Goal: Find specific page/section: Find specific page/section

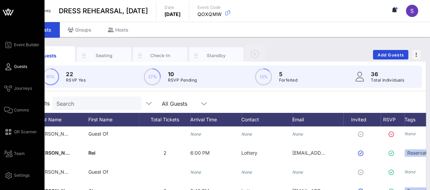
scroll to position [0, 0]
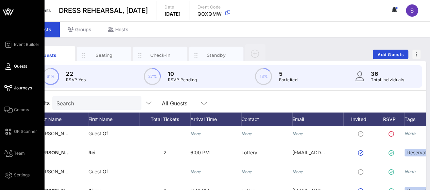
click at [16, 84] on link "Journeys" at bounding box center [18, 88] width 28 height 8
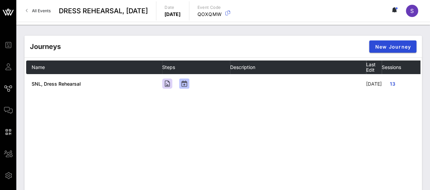
click at [47, 11] on span "All Events" at bounding box center [41, 10] width 19 height 5
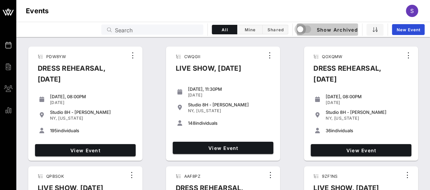
click at [303, 31] on div "button" at bounding box center [300, 29] width 10 height 10
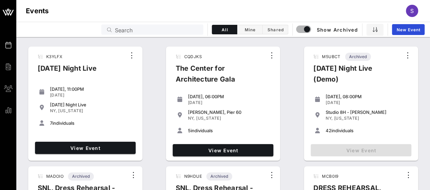
click at [152, 28] on input "Search" at bounding box center [157, 29] width 84 height 9
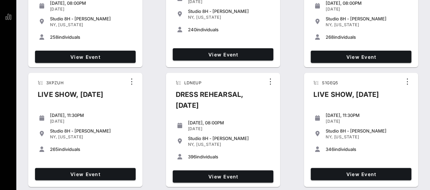
scroll to position [31, 0]
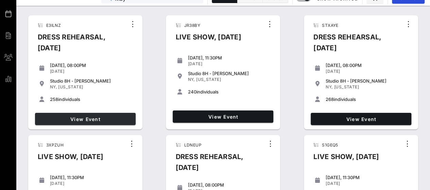
type input "May"
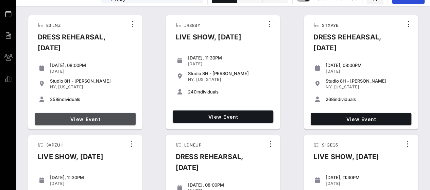
click at [114, 118] on span "View Event" at bounding box center [85, 119] width 95 height 6
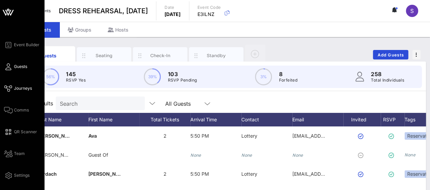
click at [18, 88] on span "Journeys" at bounding box center [23, 88] width 18 height 6
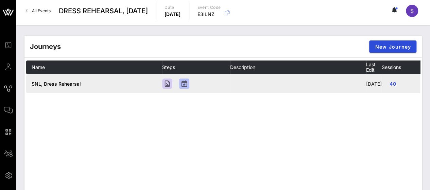
click at [114, 84] on td "SNL, Dress Rehearsal" at bounding box center [94, 83] width 136 height 19
click at [304, 82] on td at bounding box center [298, 83] width 136 height 19
click at [201, 85] on td at bounding box center [196, 83] width 68 height 19
click at [69, 83] on span "SNL, Dress Rehearsal" at bounding box center [56, 84] width 49 height 6
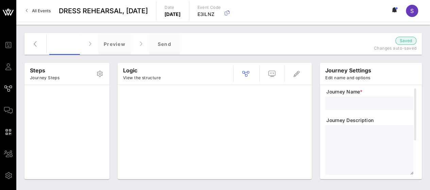
type input "SNL, Dress Rehearsal"
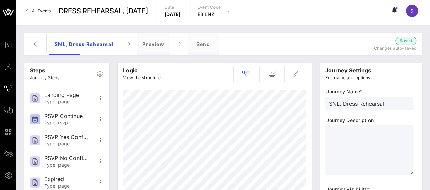
click at [30, 15] on link "All Events" at bounding box center [38, 10] width 33 height 11
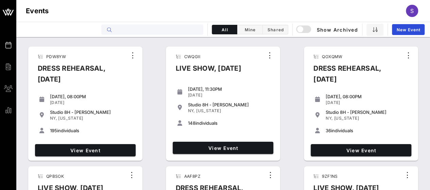
click at [161, 30] on input "text" at bounding box center [157, 29] width 84 height 9
type input "e"
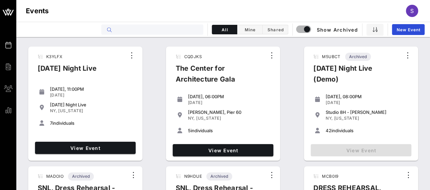
click at [158, 25] on input "text" at bounding box center [157, 29] width 84 height 9
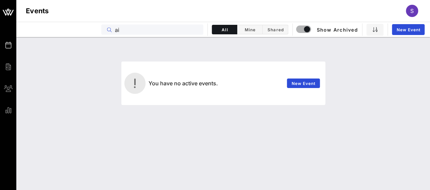
type input "a"
type input "p"
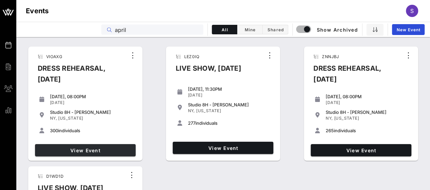
type input "april"
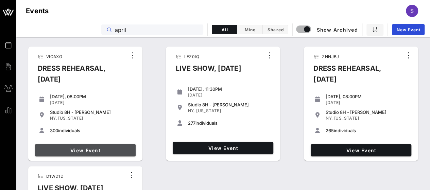
click at [110, 147] on span "View Event" at bounding box center [85, 150] width 95 height 6
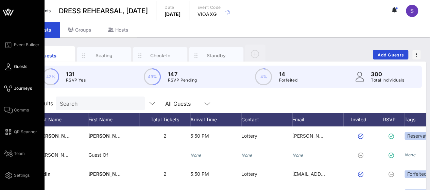
click at [6, 85] on link "Journeys" at bounding box center [18, 88] width 28 height 8
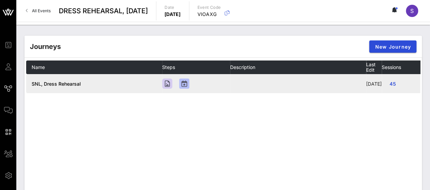
click at [72, 86] on span "SNL, Dress Rehearsal" at bounding box center [56, 84] width 49 height 6
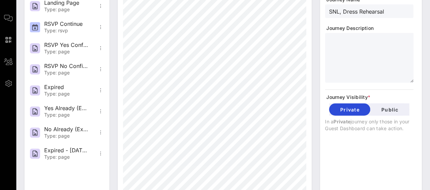
scroll to position [100, 0]
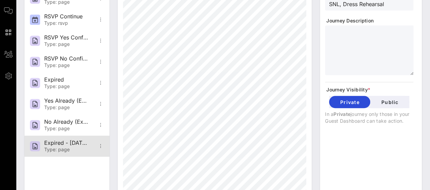
click at [77, 149] on div "Type: page" at bounding box center [66, 150] width 45 height 6
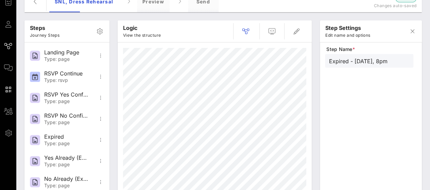
scroll to position [41, 0]
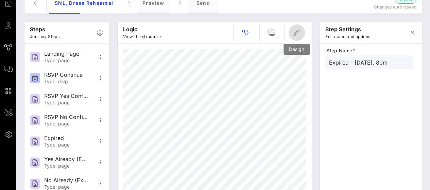
click at [298, 29] on icon "button" at bounding box center [296, 33] width 8 height 8
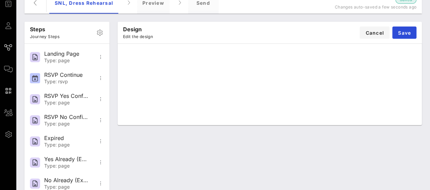
scroll to position [0, 0]
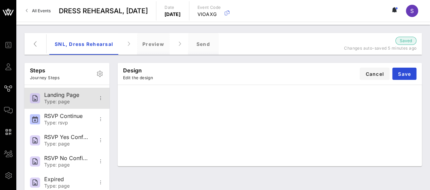
click at [60, 92] on div "Landing Page" at bounding box center [66, 95] width 45 height 6
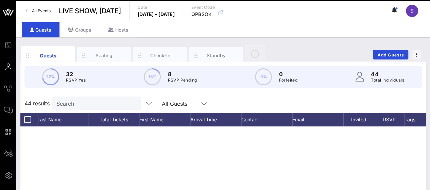
scroll to position [633, 0]
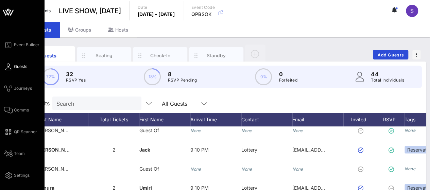
click at [18, 93] on div "Event Builder Guests Journeys Comms QR Scanner Team Settings" at bounding box center [24, 110] width 40 height 139
click at [17, 89] on span "Journeys" at bounding box center [23, 88] width 18 height 6
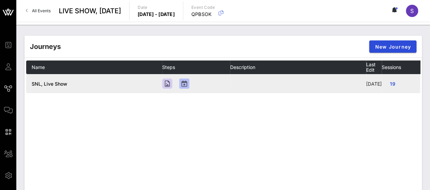
click at [54, 83] on span "SNL, Live Show" at bounding box center [50, 84] width 36 height 6
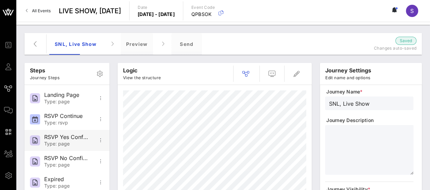
scroll to position [47, 0]
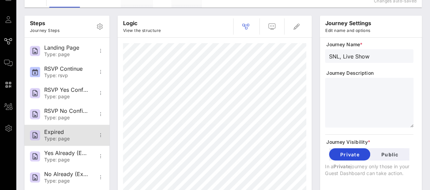
click at [59, 131] on div "Expired" at bounding box center [66, 132] width 45 height 6
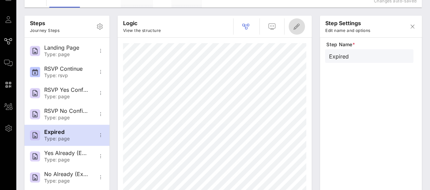
click at [300, 30] on icon "button" at bounding box center [296, 26] width 8 height 8
